Goal: Check status: Check status

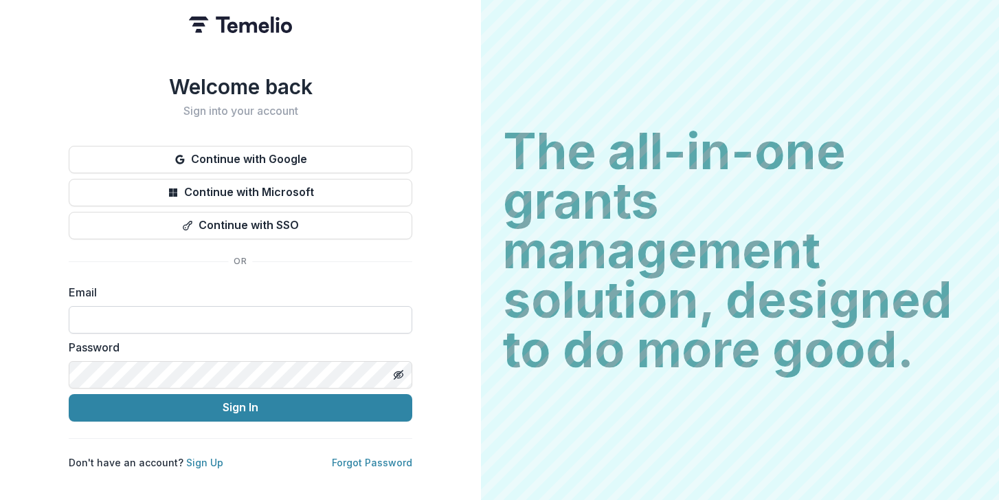
click at [180, 306] on input at bounding box center [241, 319] width 344 height 27
type input "**********"
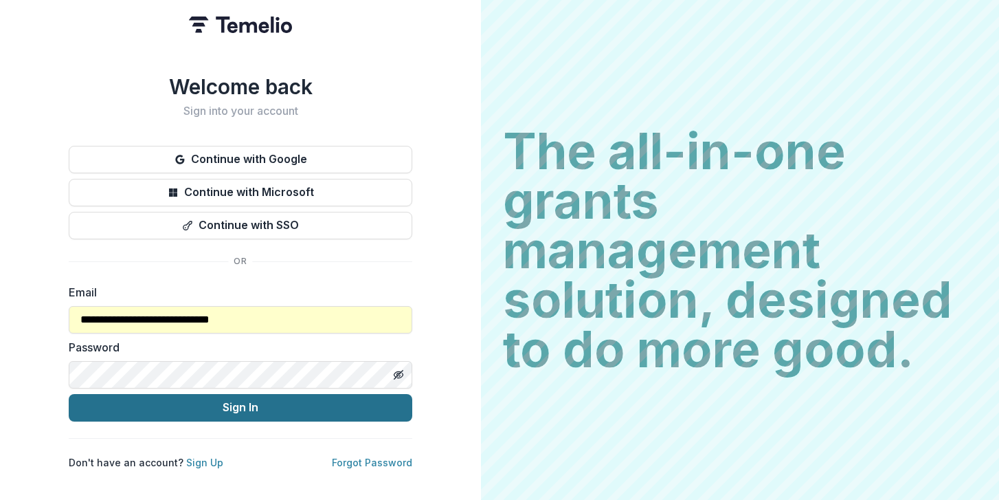
click at [190, 403] on button "Sign In" at bounding box center [241, 407] width 344 height 27
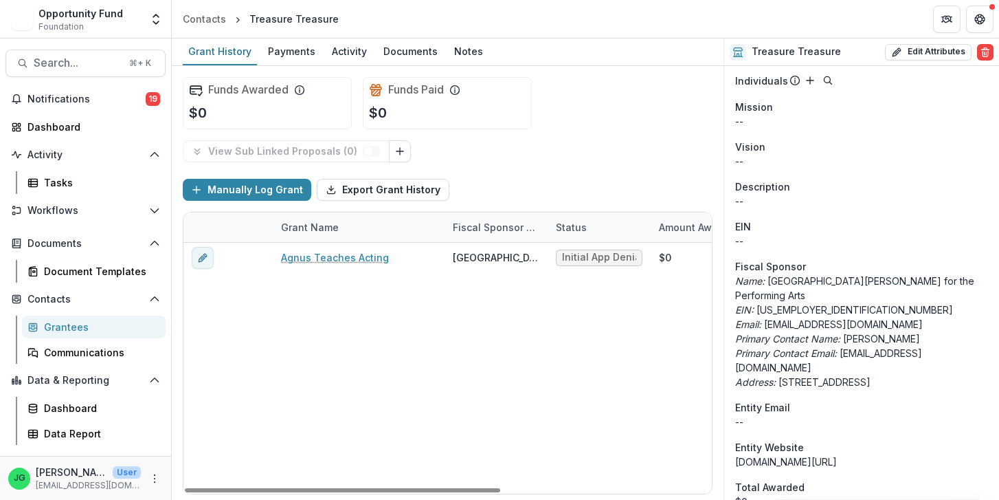
scroll to position [616, 0]
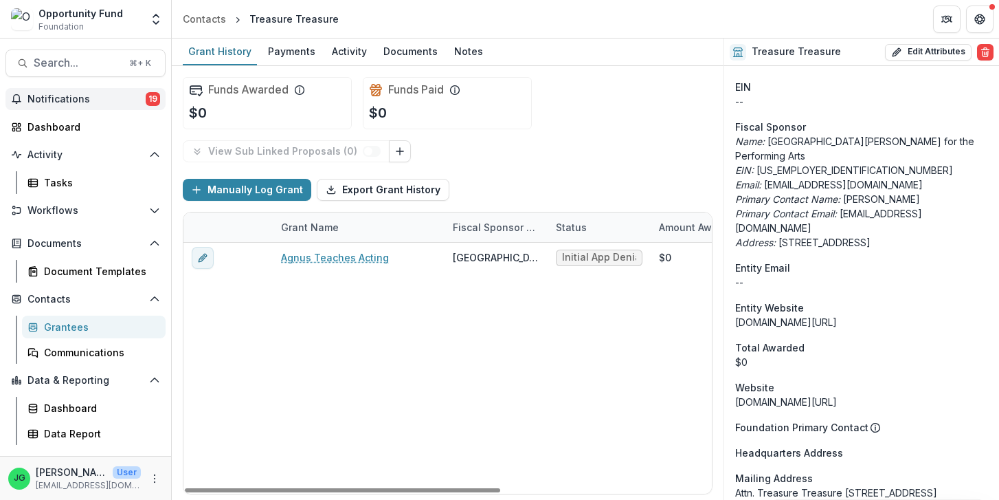
click at [83, 100] on span "Notifications" at bounding box center [86, 99] width 118 height 12
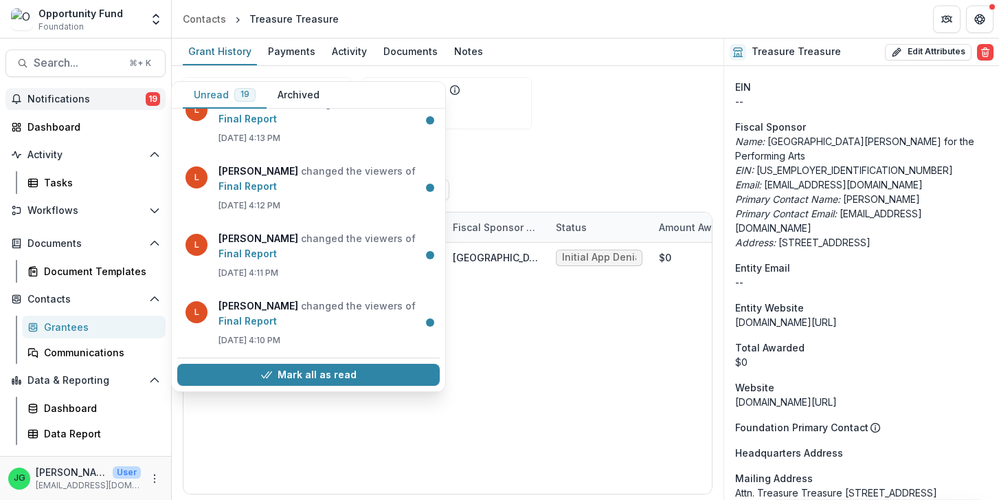
scroll to position [749, 0]
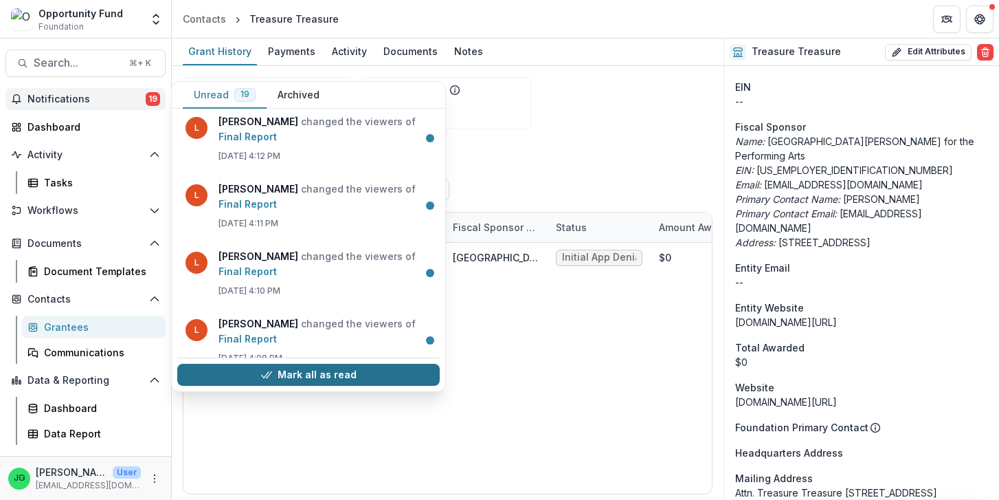
click at [307, 367] on button "Mark all as read" at bounding box center [308, 374] width 262 height 22
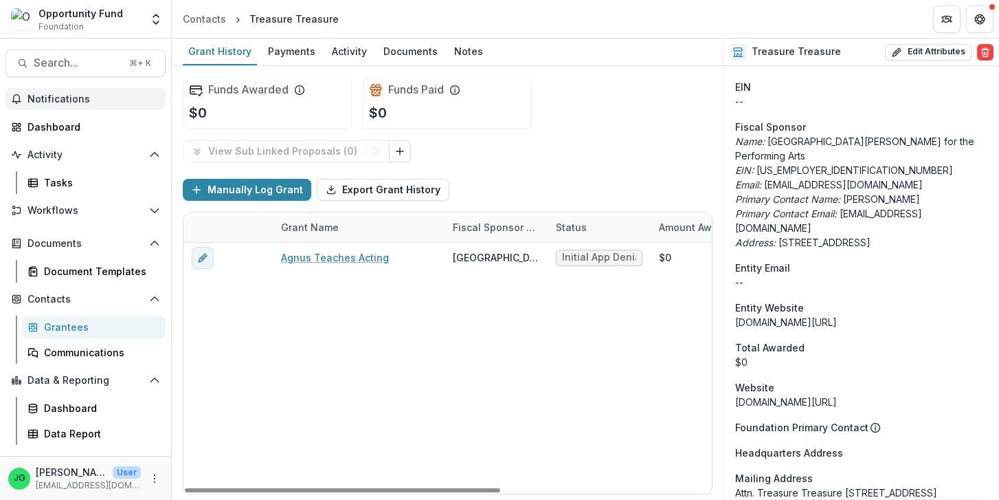
click at [319, 372] on div "Agnus Teaches Acting New Hazlett Center for the Performing Arts Initial App Den…" at bounding box center [622, 368] width 879 height 251
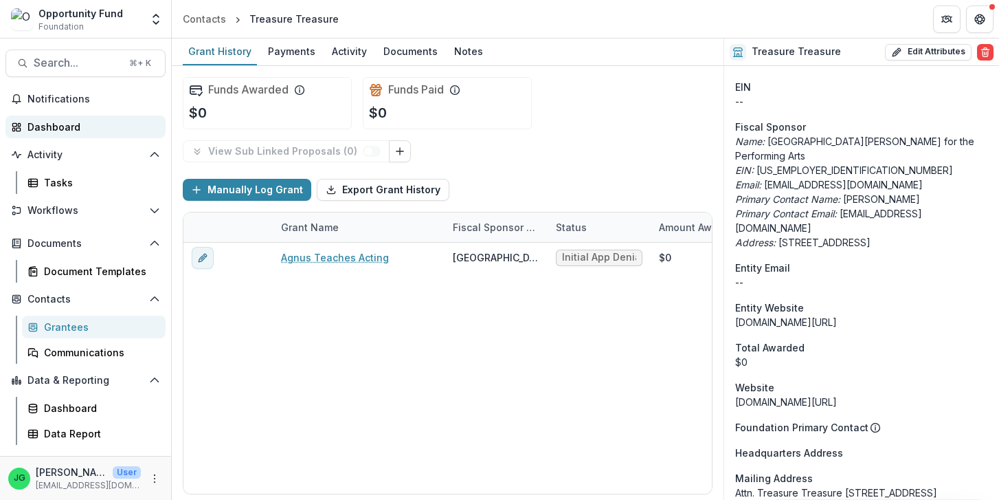
click at [57, 128] on div "Dashboard" at bounding box center [90, 127] width 127 height 14
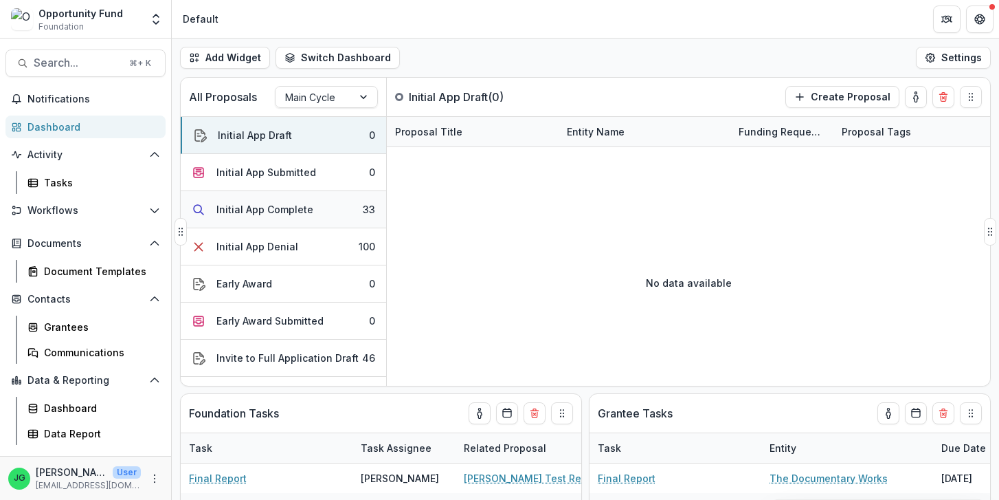
click at [306, 214] on div "Initial App Complete" at bounding box center [264, 209] width 97 height 14
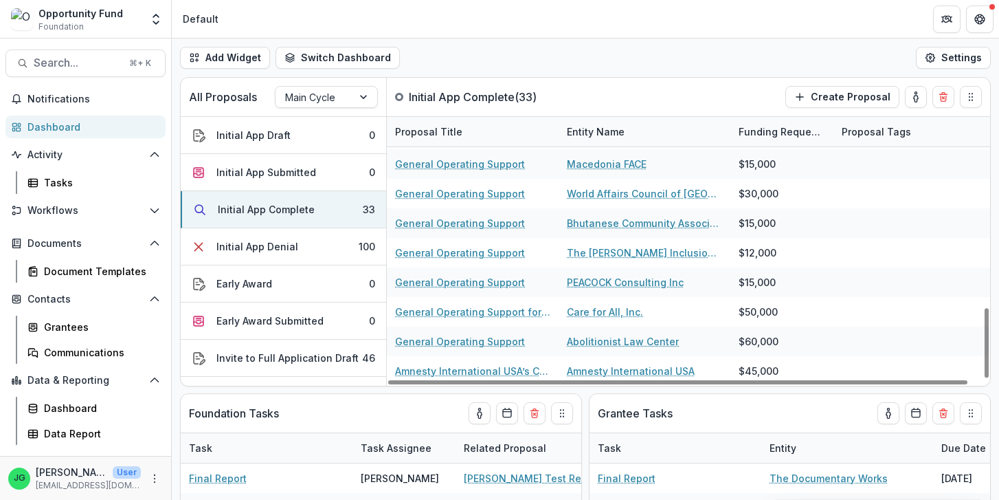
scroll to position [519, 0]
